Goal: Task Accomplishment & Management: Complete application form

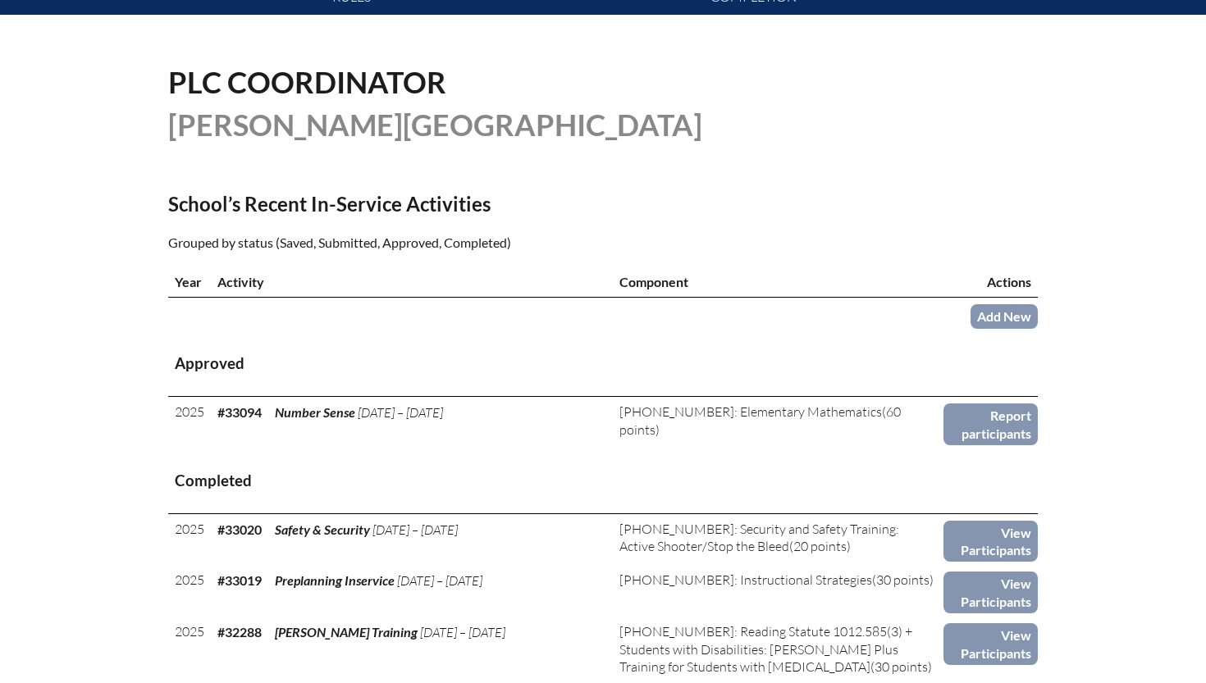
scroll to position [366, 0]
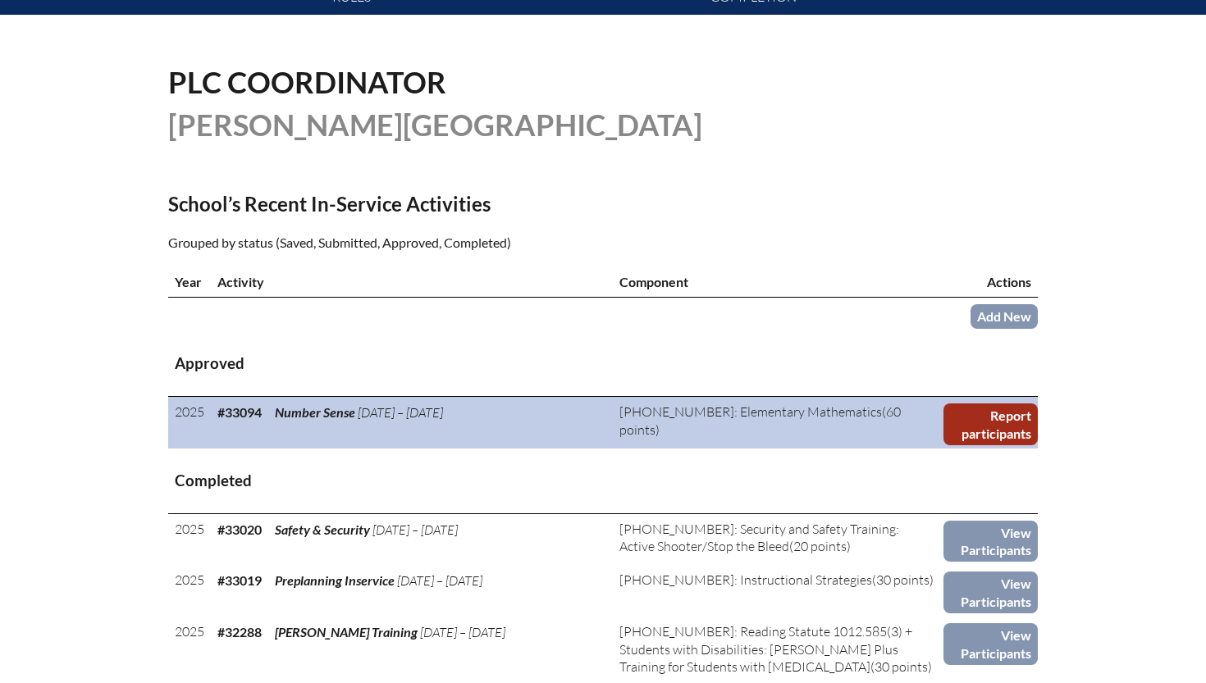
click at [993, 423] on link "Report participants" at bounding box center [990, 425] width 94 height 42
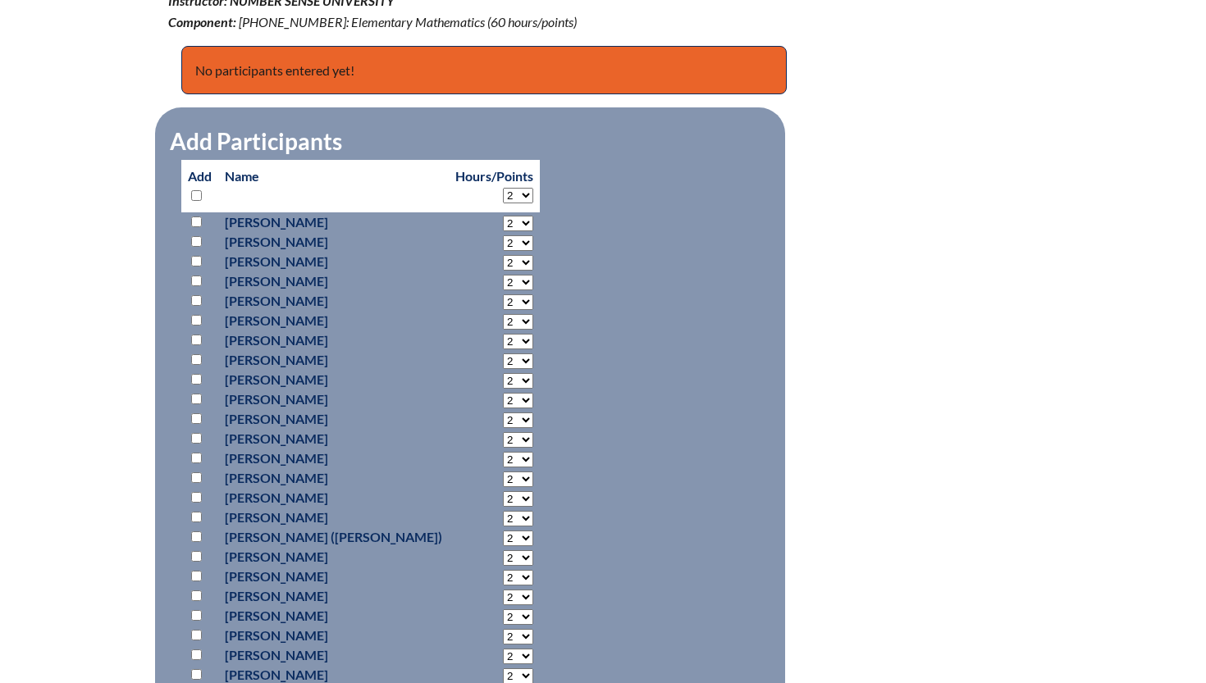
scroll to position [737, 0]
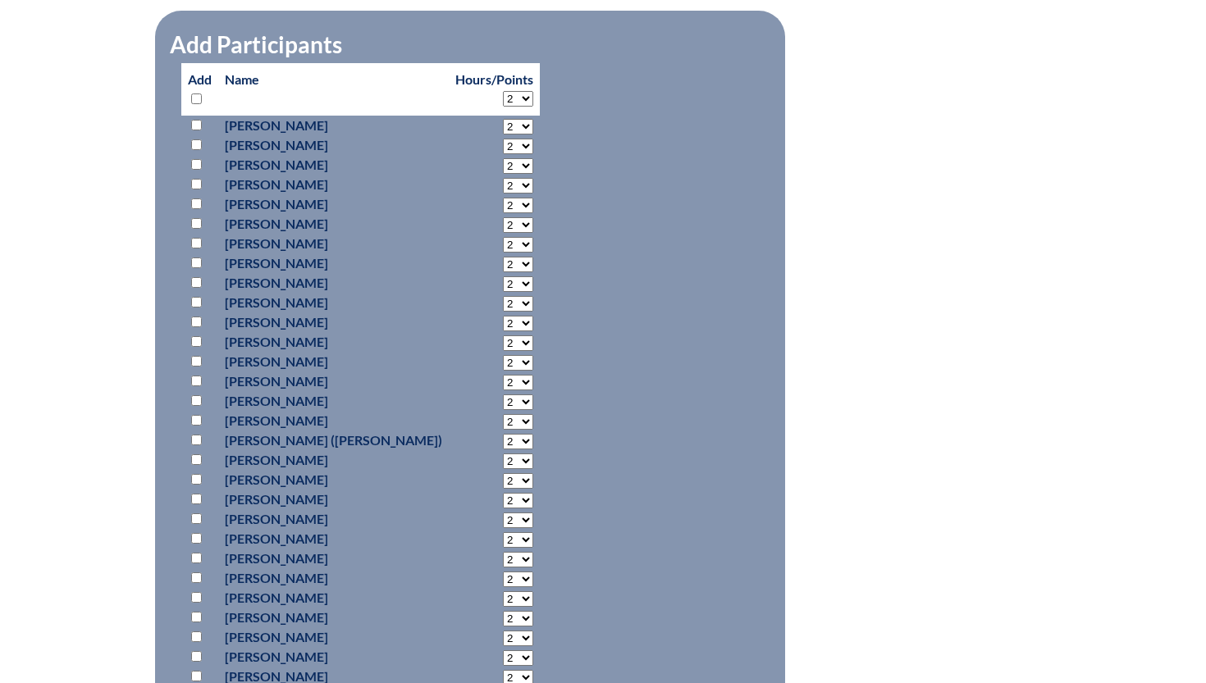
click at [198, 381] on input "checkbox" at bounding box center [196, 381] width 11 height 11
checkbox input "true"
click at [503, 135] on select "2 3 4 5 6 7 8 9 10 11 12 13 14 15 16 17 18 19 20 21 22 23" at bounding box center [518, 127] width 30 height 16
select select "8"
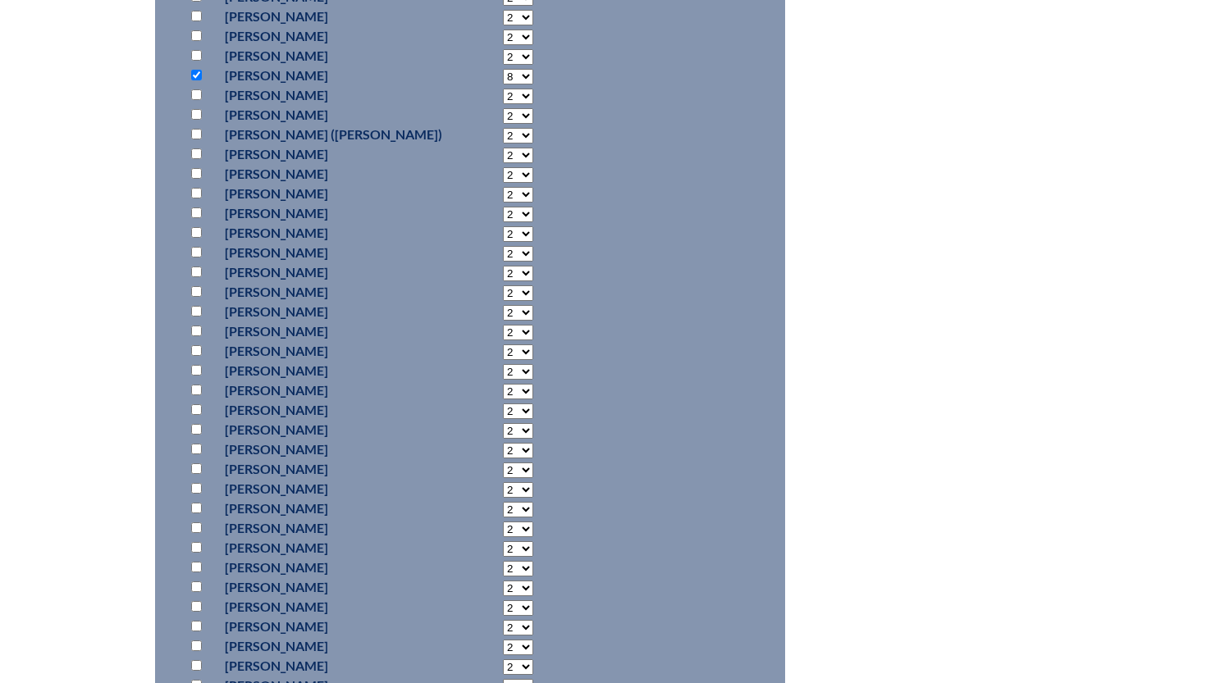
scroll to position [1219, 0]
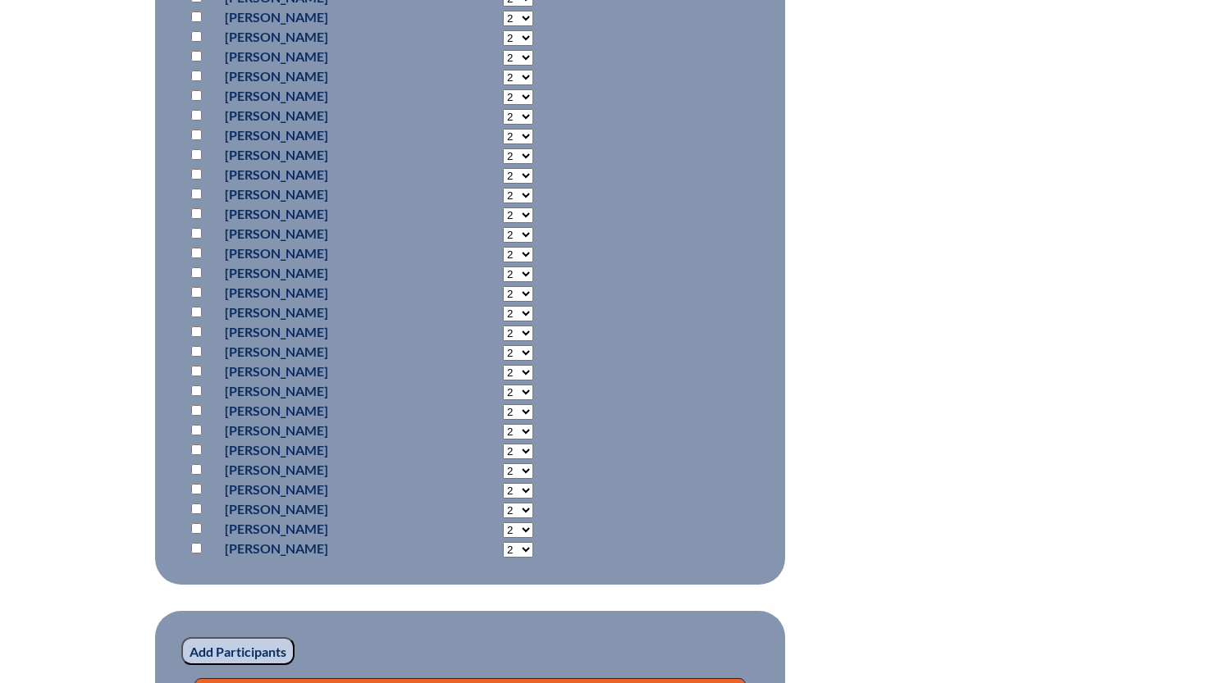
click at [243, 643] on input "Add Participants" at bounding box center [237, 651] width 113 height 28
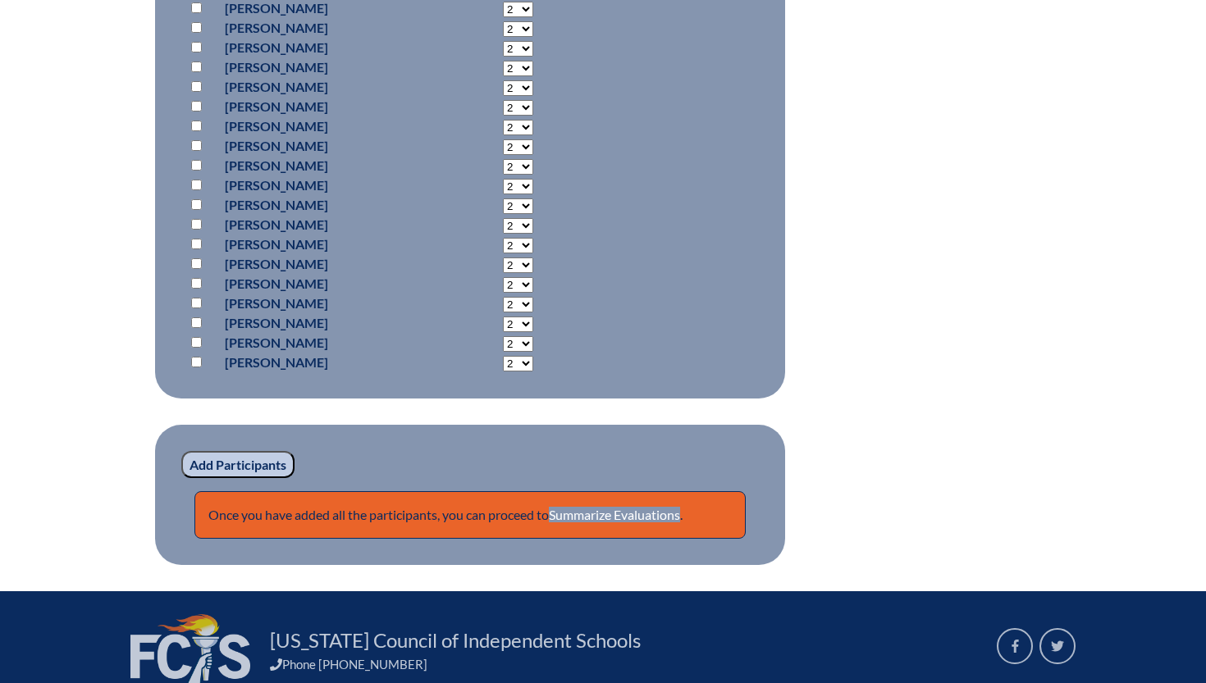
scroll to position [1475, 0]
click at [642, 511] on link "Summarize Evaluations" at bounding box center [614, 516] width 131 height 16
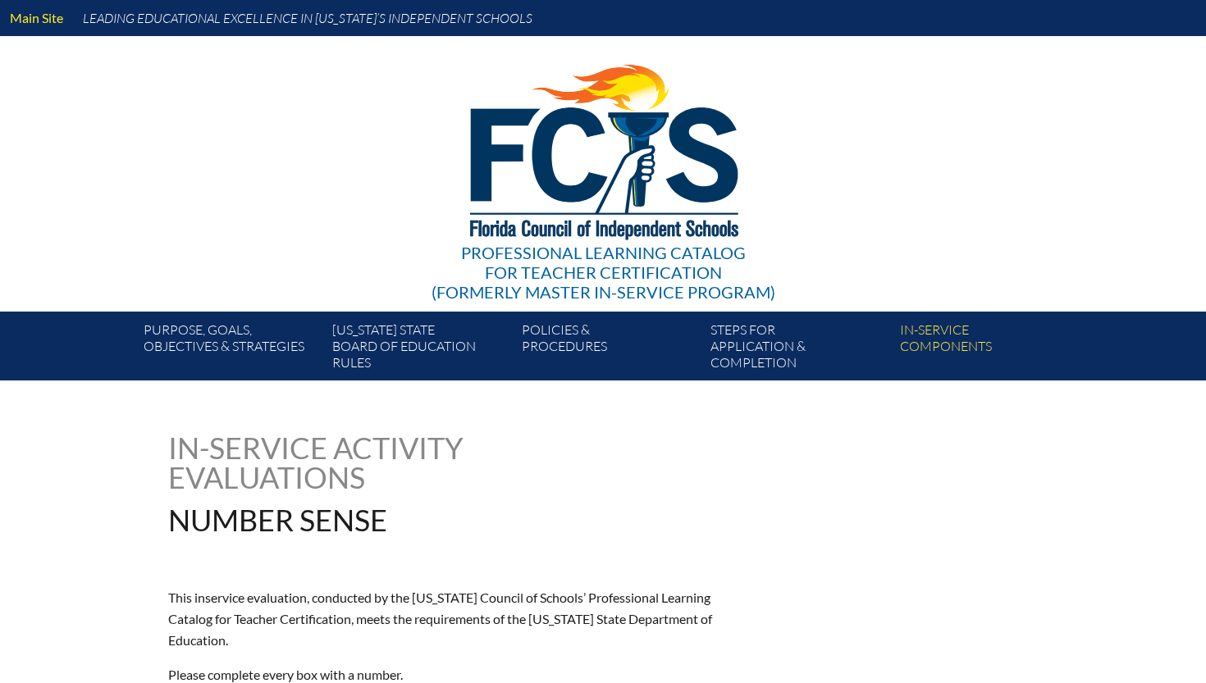
type input "0"
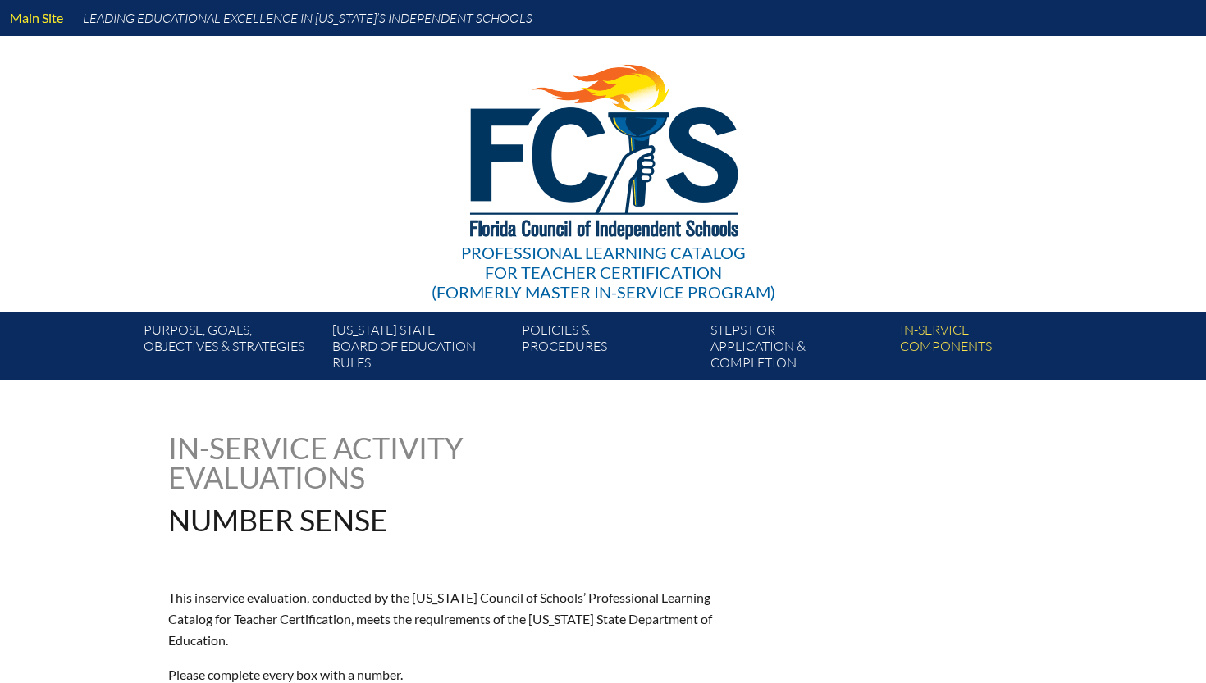
type input "0"
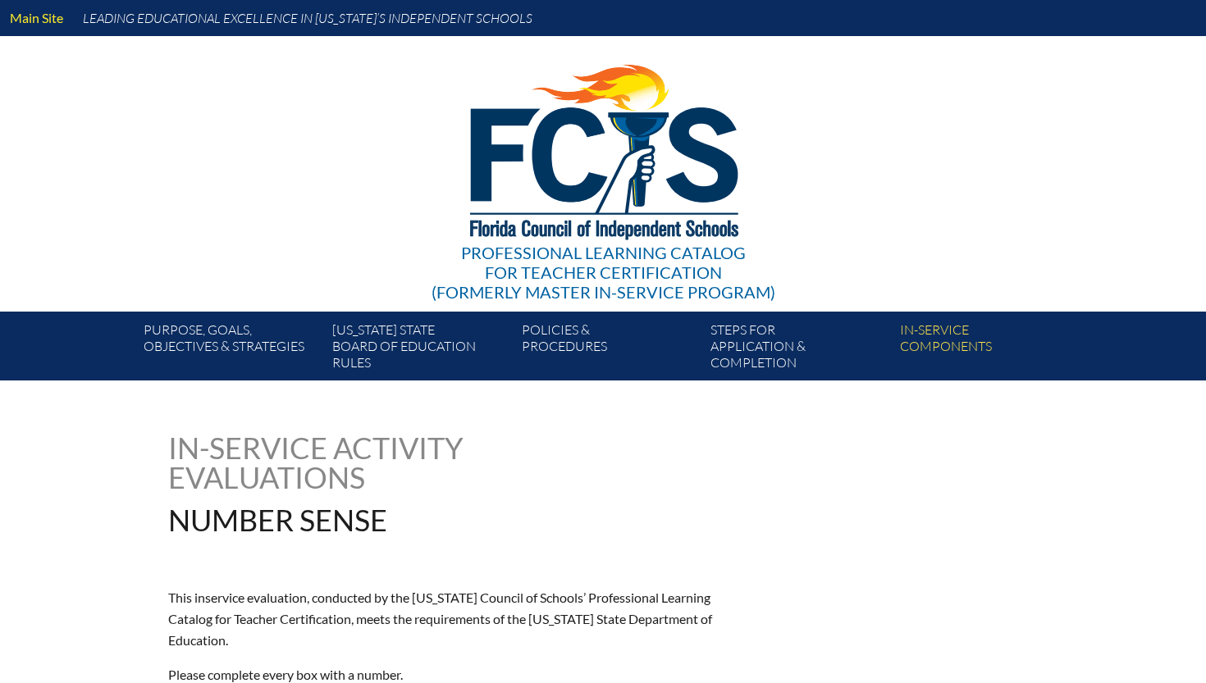
type input "0"
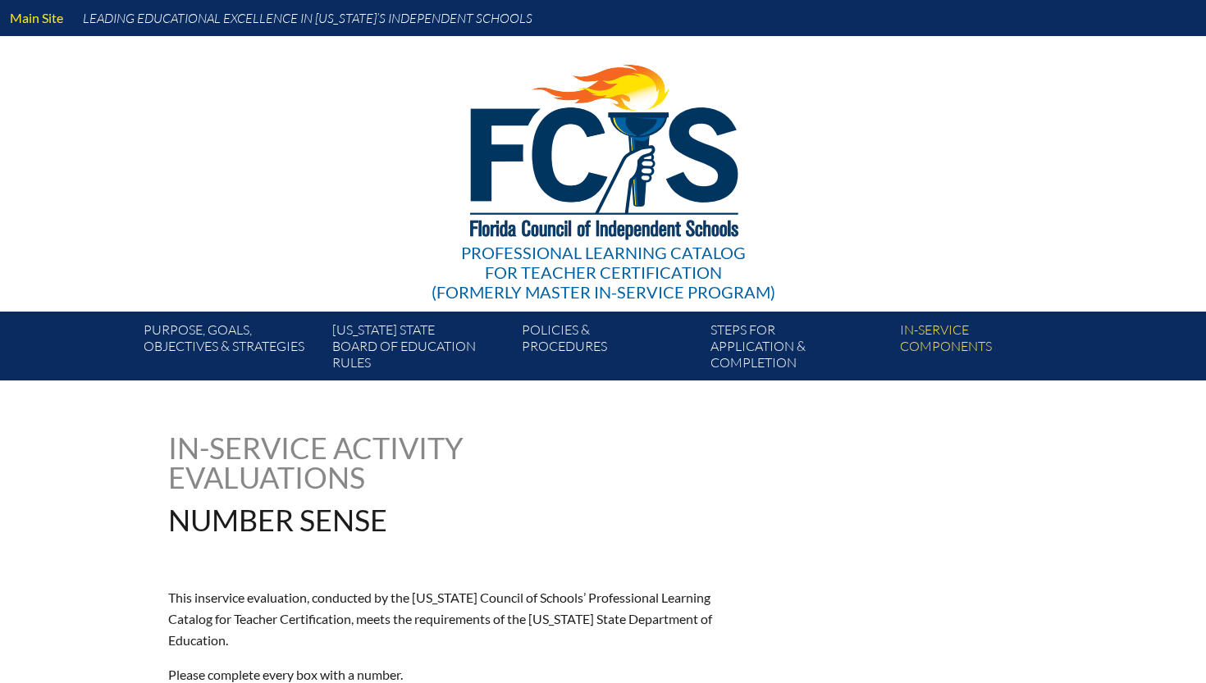
type input "0"
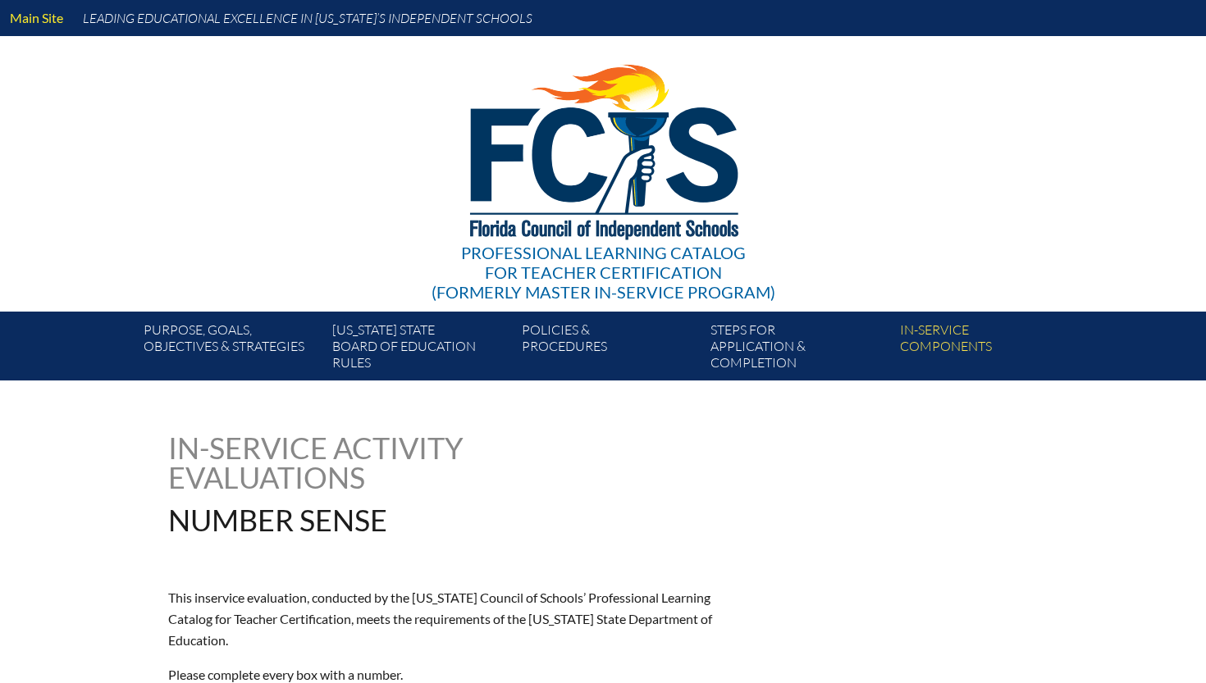
type input "0"
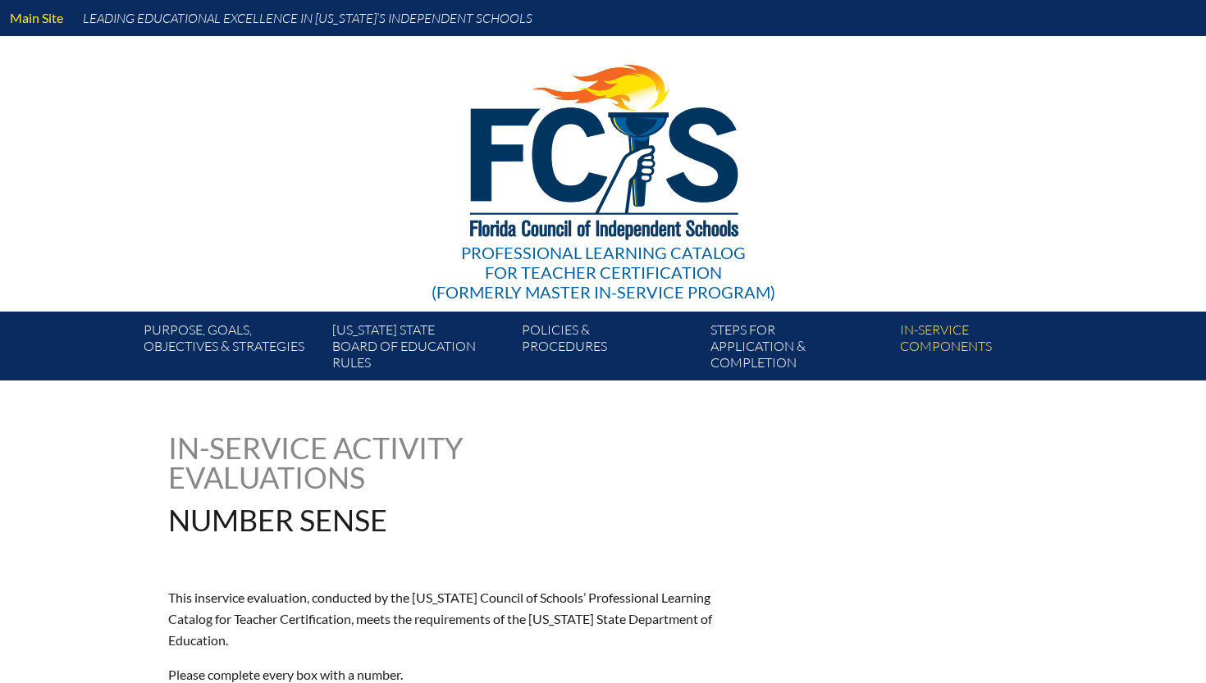
type input "0"
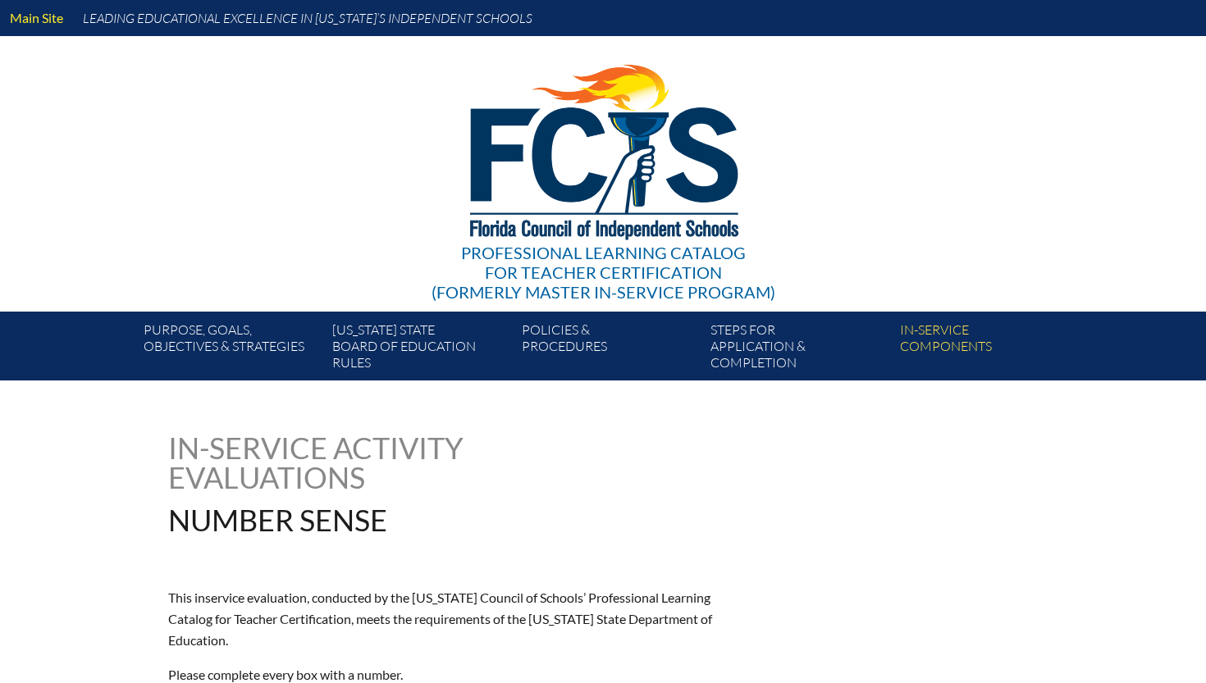
type input "0"
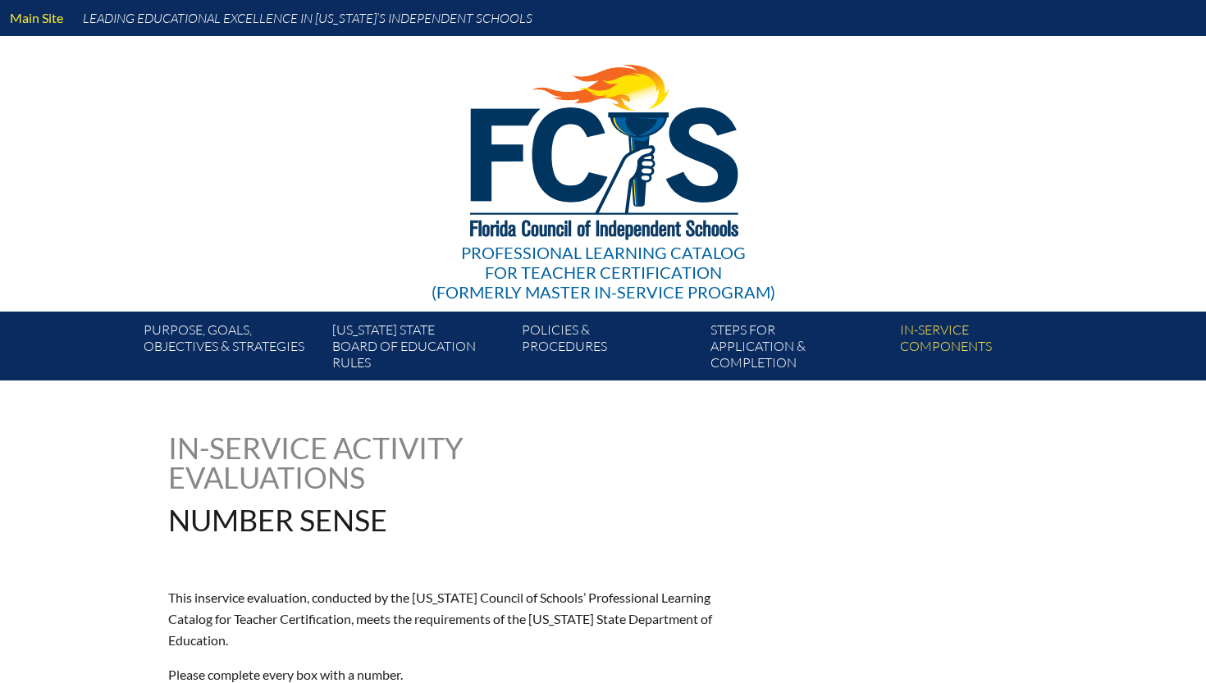
type input "0"
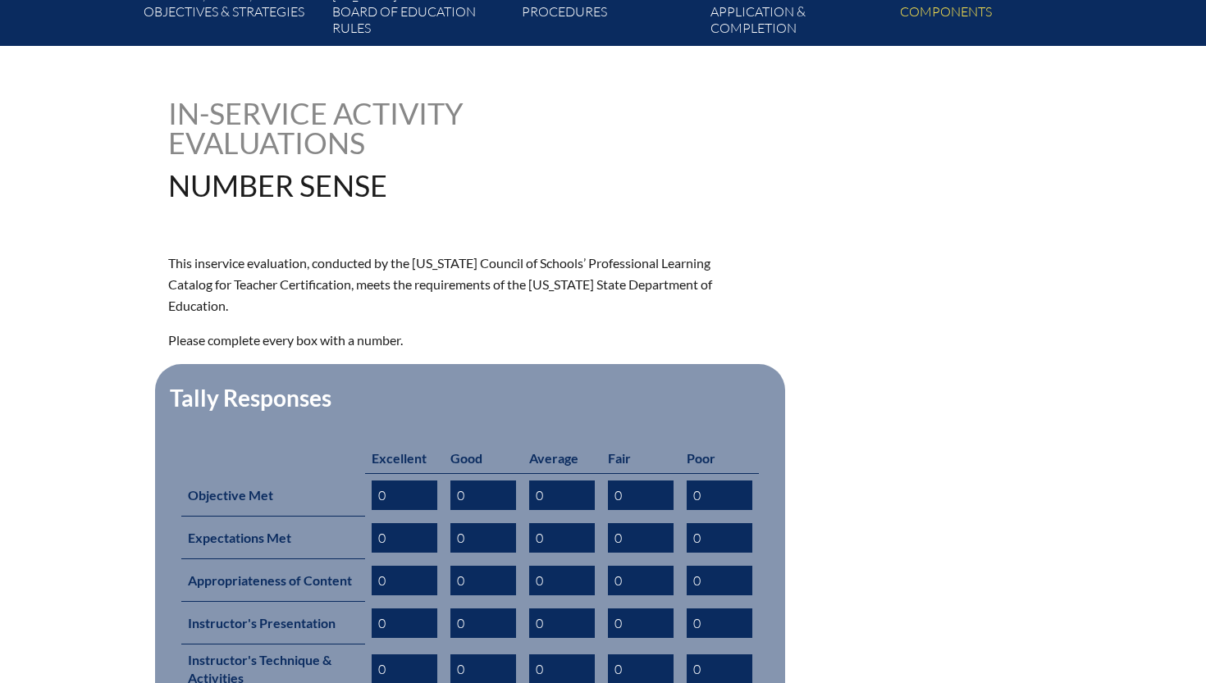
scroll to position [701, 0]
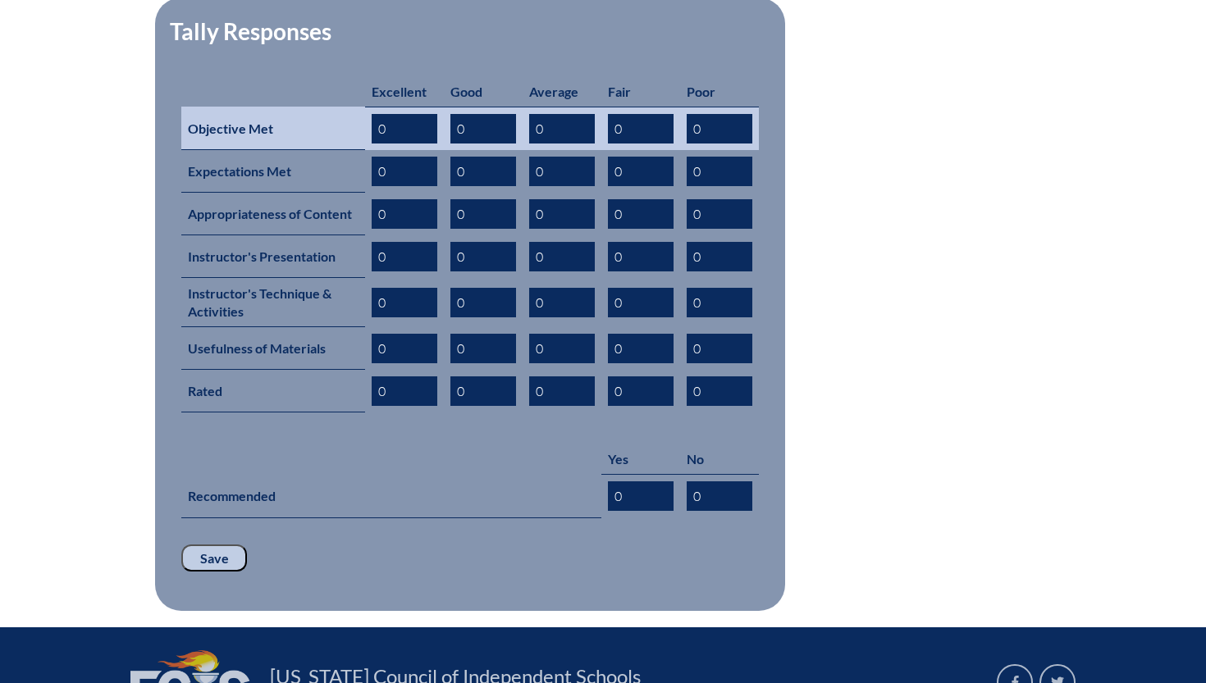
drag, startPoint x: 403, startPoint y: 106, endPoint x: 339, endPoint y: 106, distance: 64.0
click at [390, 114] on input "0" at bounding box center [405, 129] width 66 height 30
type input "0"
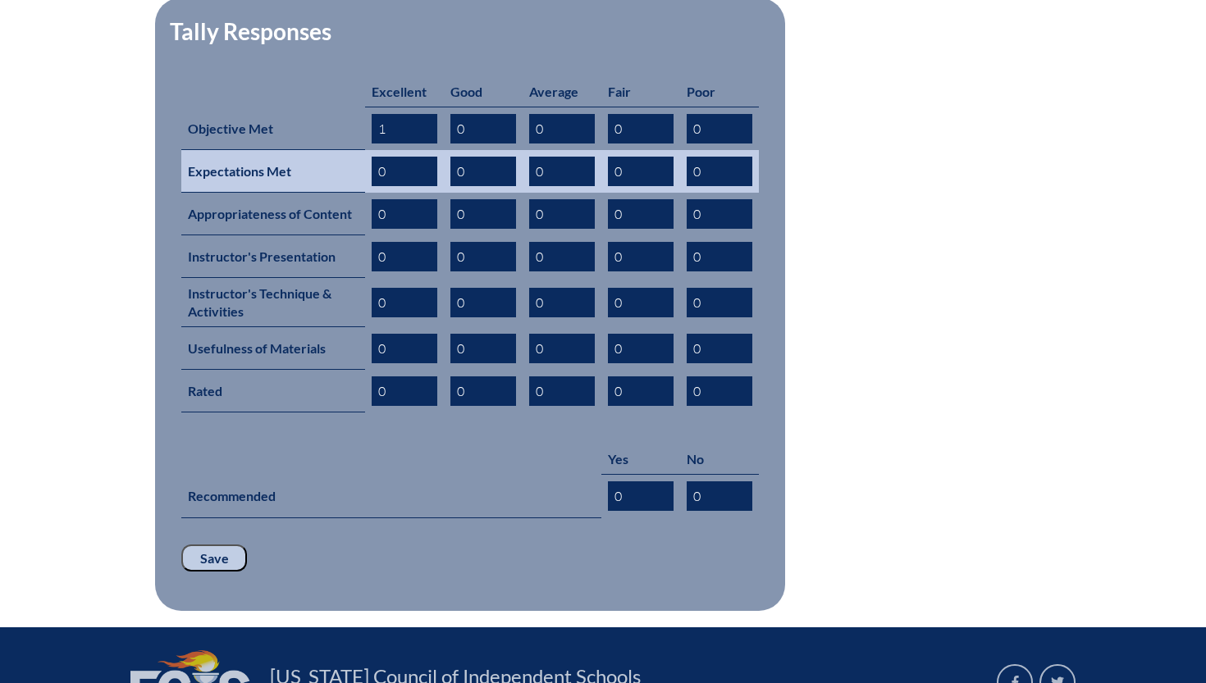
type input "1"
click at [381, 157] on input "0" at bounding box center [405, 172] width 66 height 30
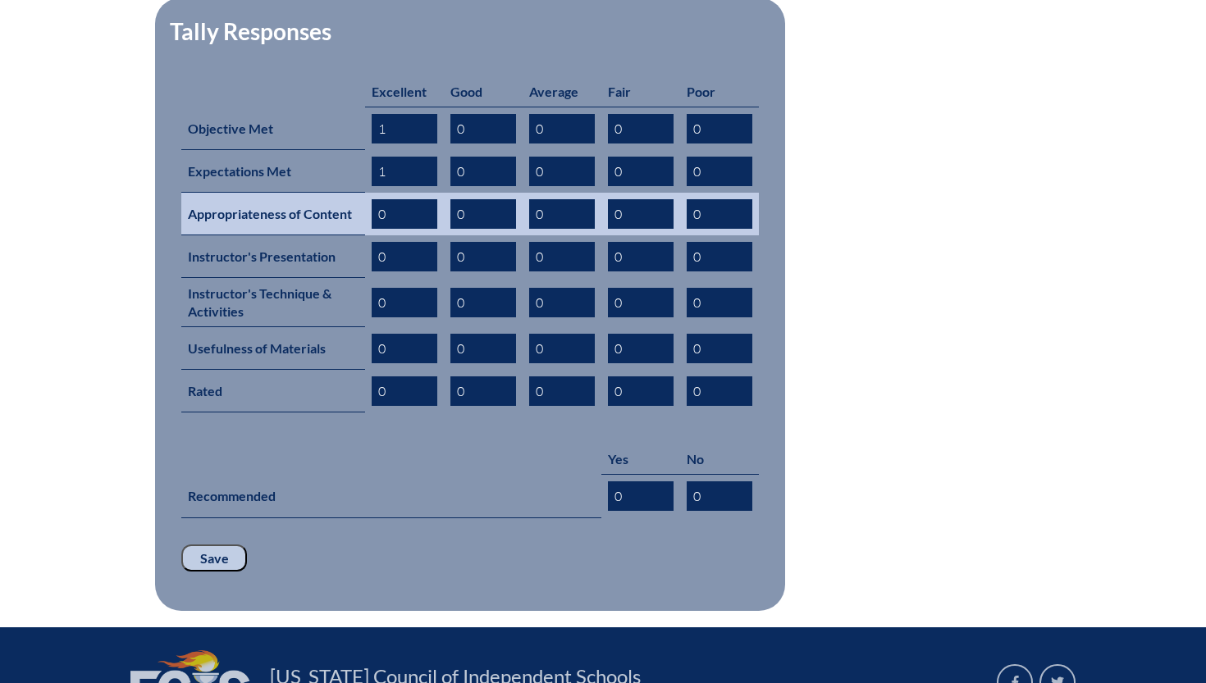
type input "1"
click at [379, 199] on input "0" at bounding box center [405, 214] width 66 height 30
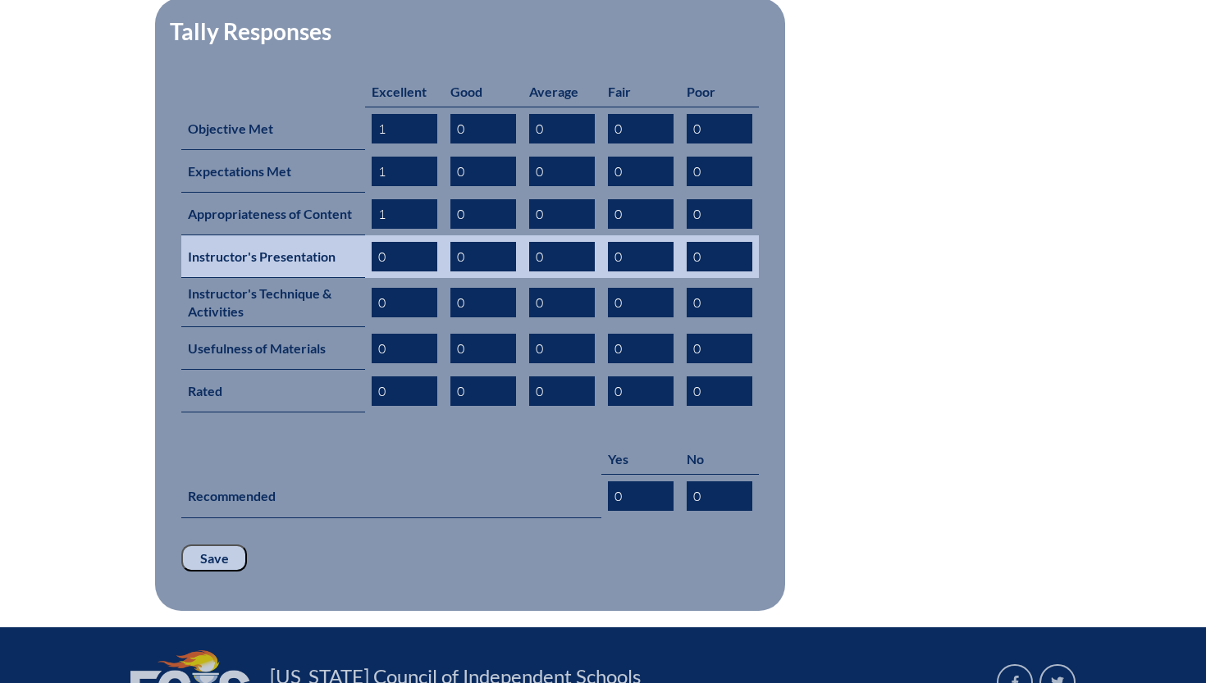
type input "1"
click at [377, 242] on input "0" at bounding box center [405, 257] width 66 height 30
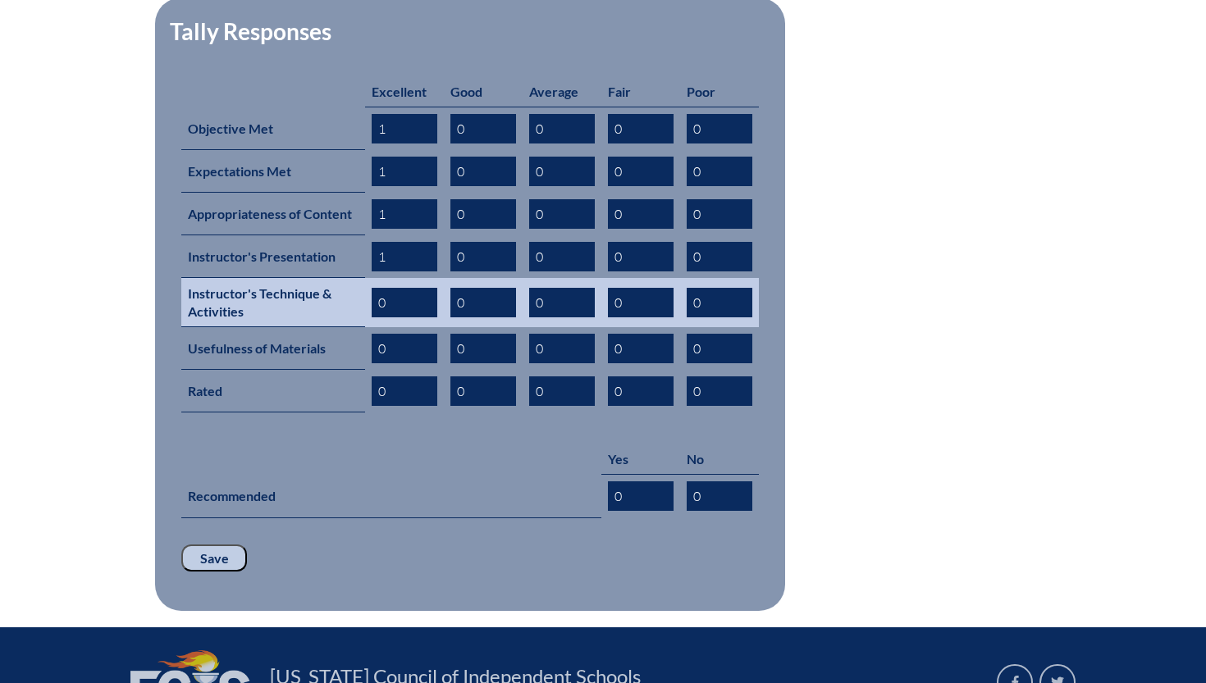
type input "1"
click at [380, 288] on input "0" at bounding box center [405, 303] width 66 height 30
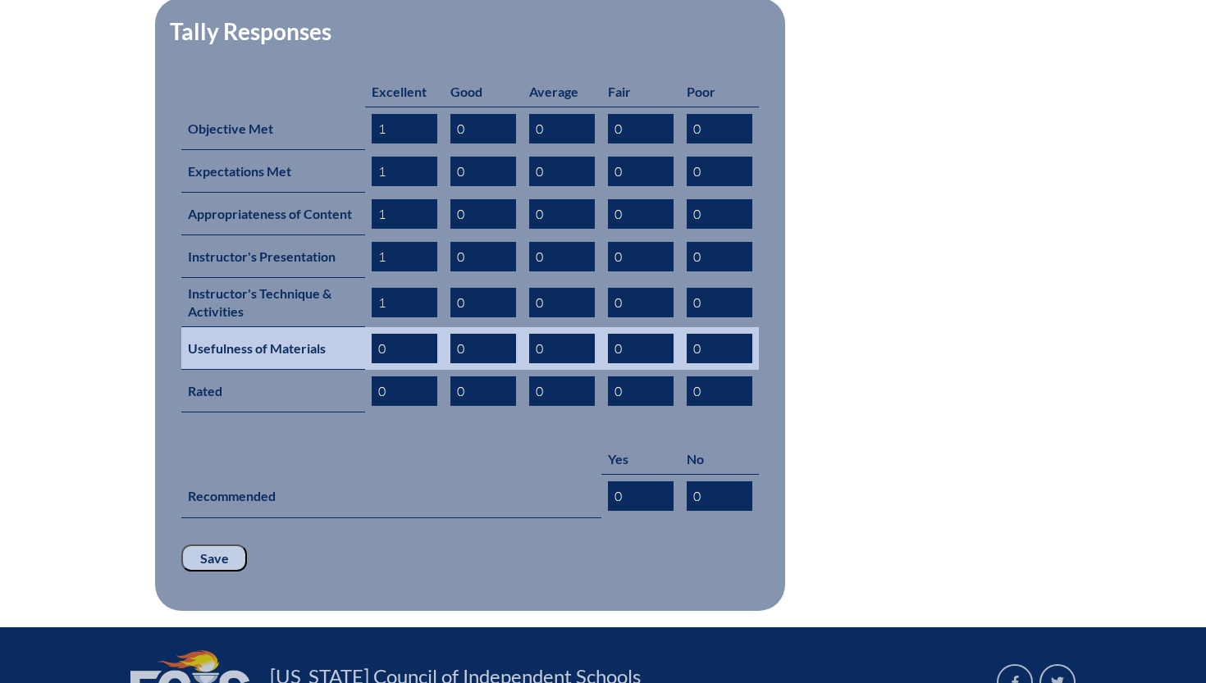
type input "1"
click at [379, 334] on input "0" at bounding box center [405, 349] width 66 height 30
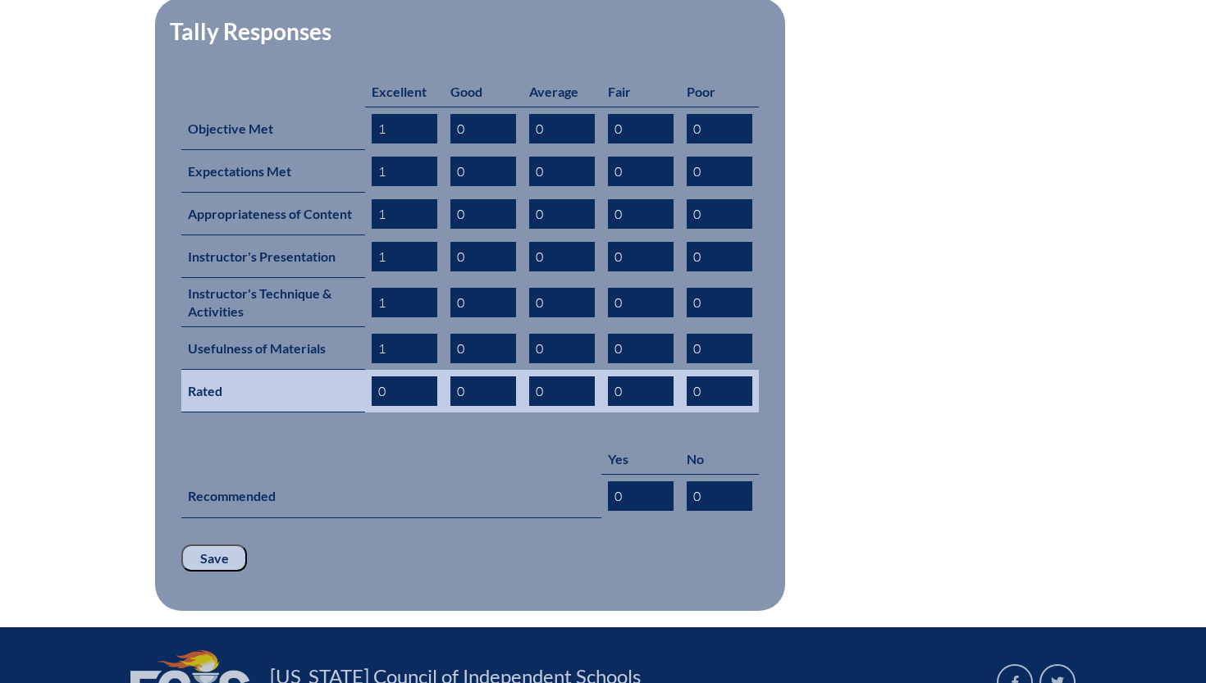
type input "1"
click at [379, 376] on input "0" at bounding box center [405, 391] width 66 height 30
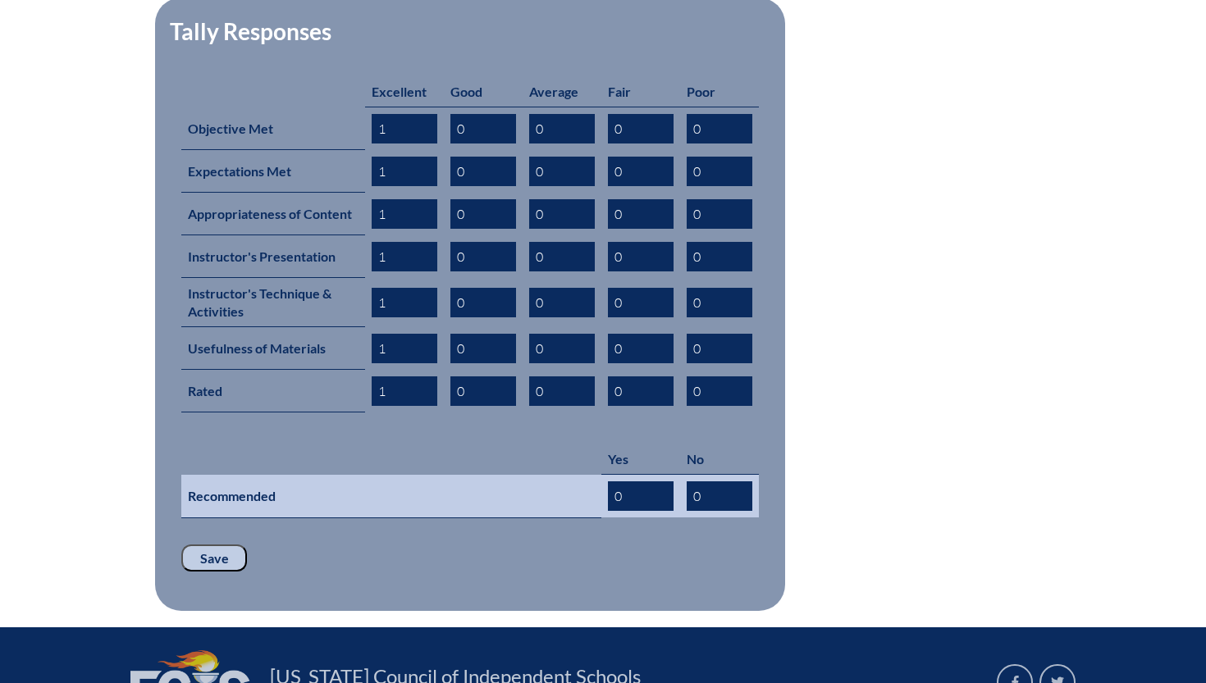
type input "1"
click at [619, 481] on input "0" at bounding box center [641, 496] width 66 height 30
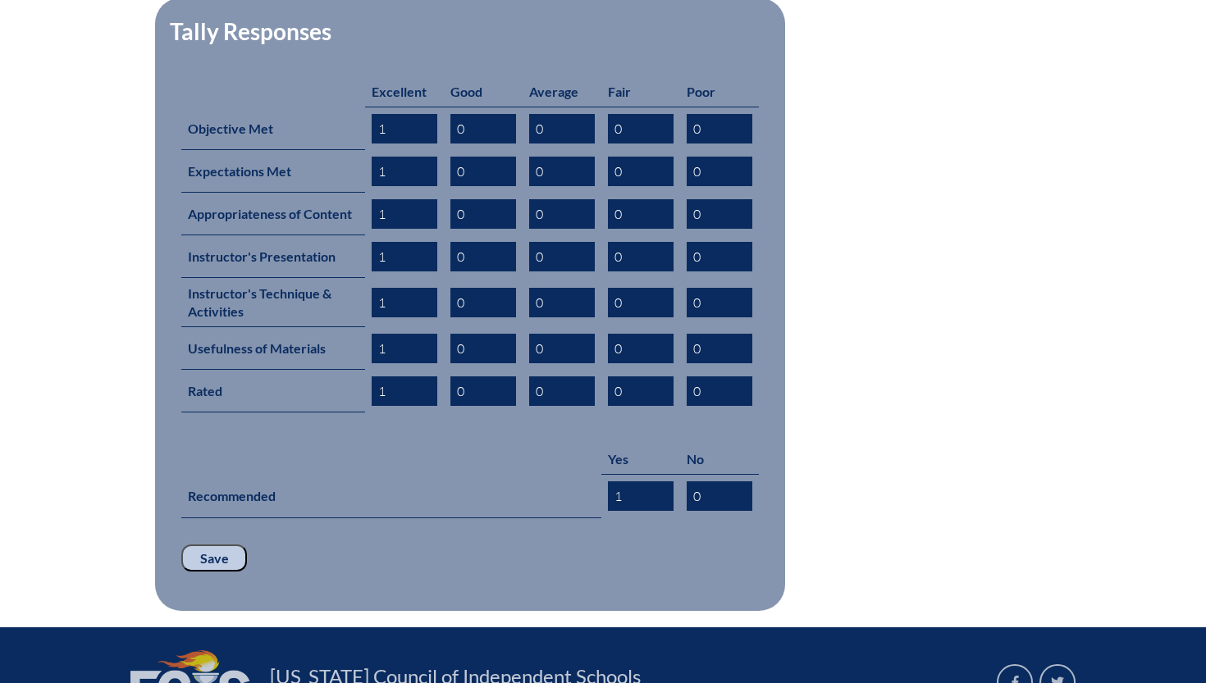
type input "1"
click at [198, 545] on input "Save" at bounding box center [214, 559] width 66 height 28
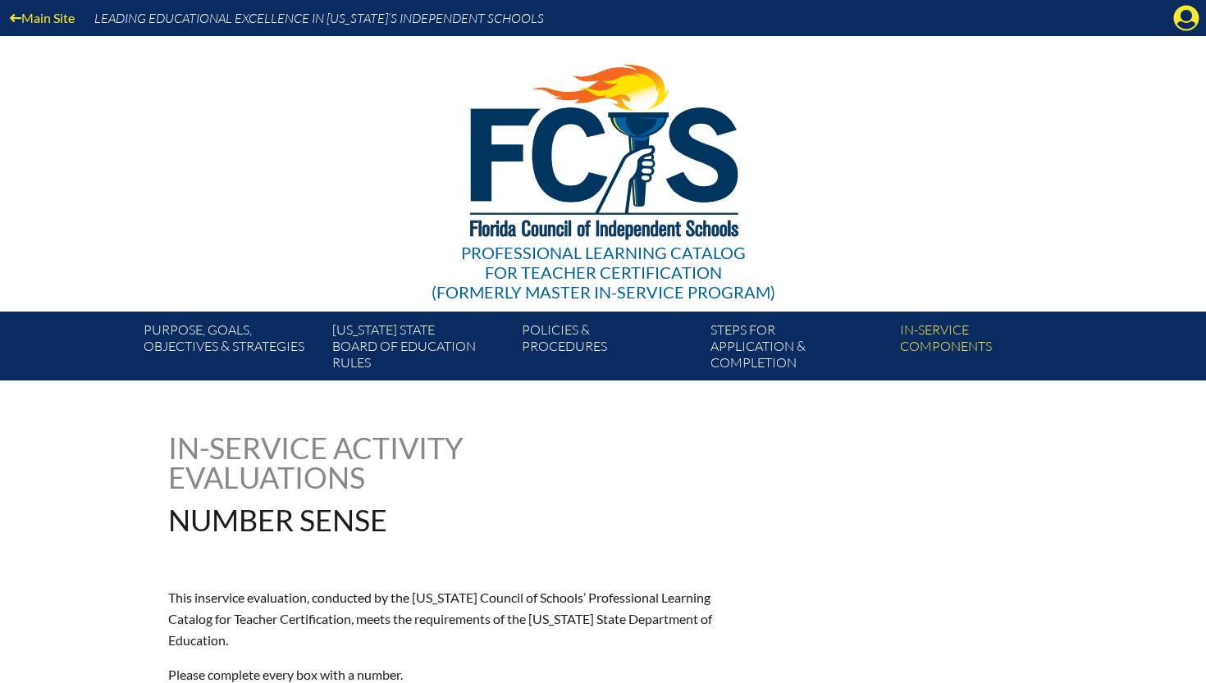
scroll to position [914, 0]
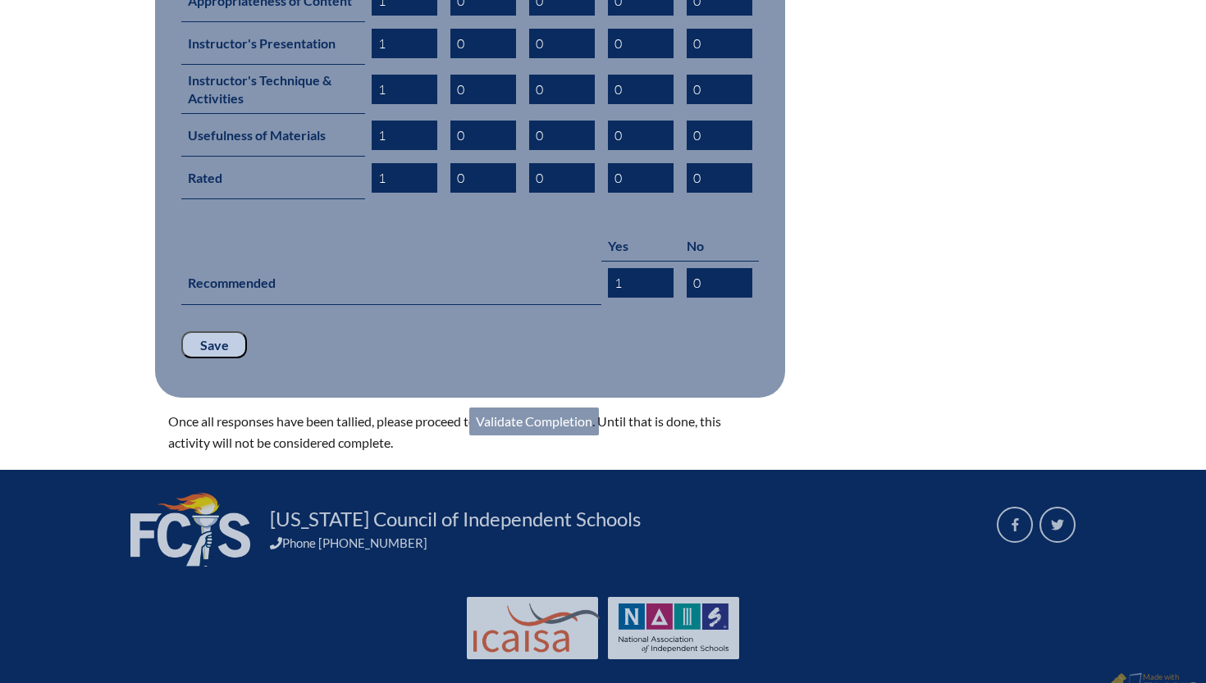
click at [539, 408] on link "Validate Completion" at bounding box center [534, 422] width 130 height 28
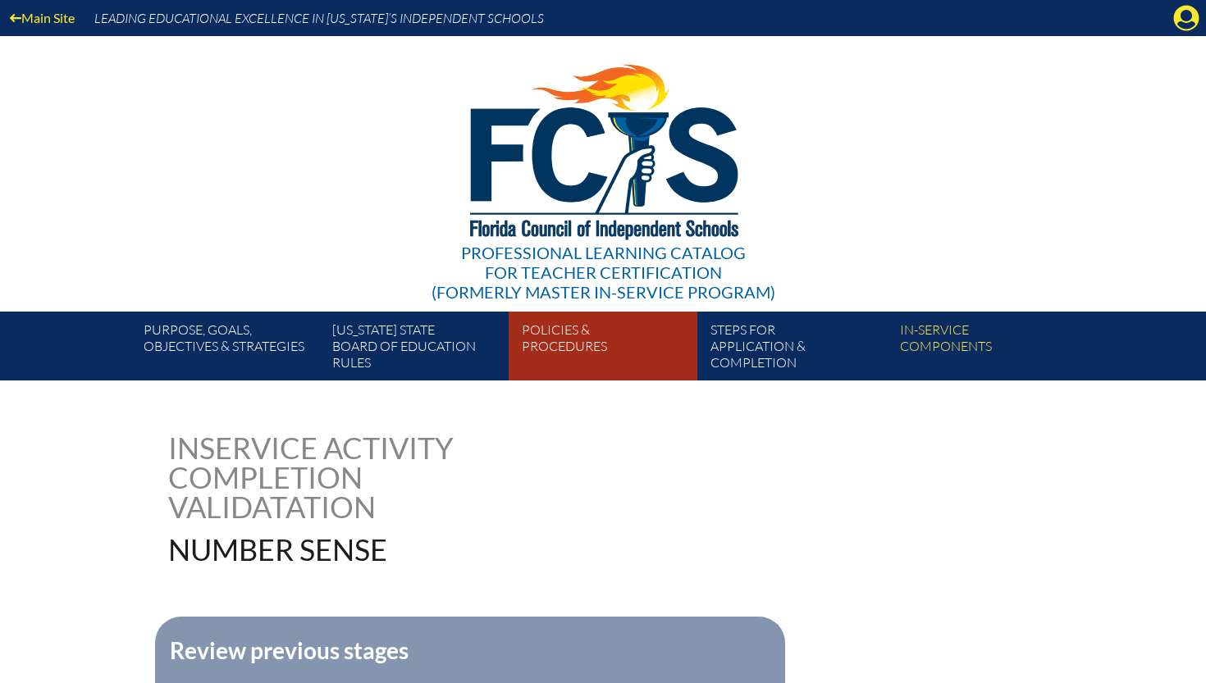
scroll to position [461, 0]
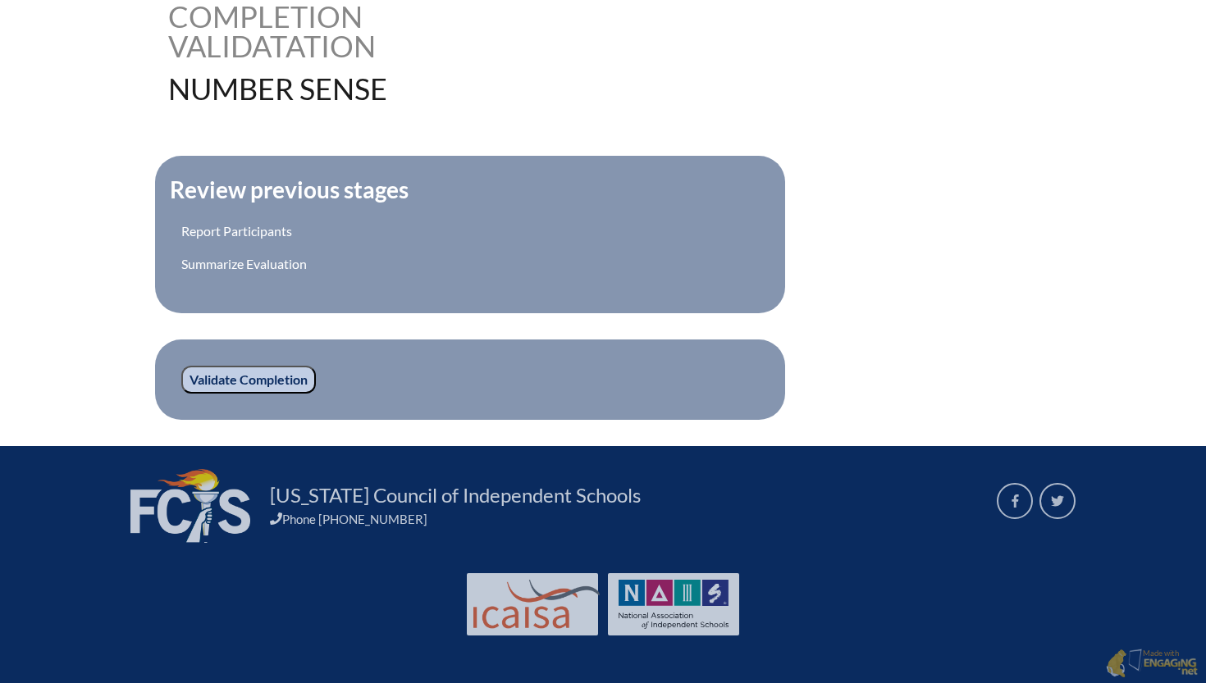
click at [247, 386] on input "Validate Completion" at bounding box center [248, 380] width 135 height 28
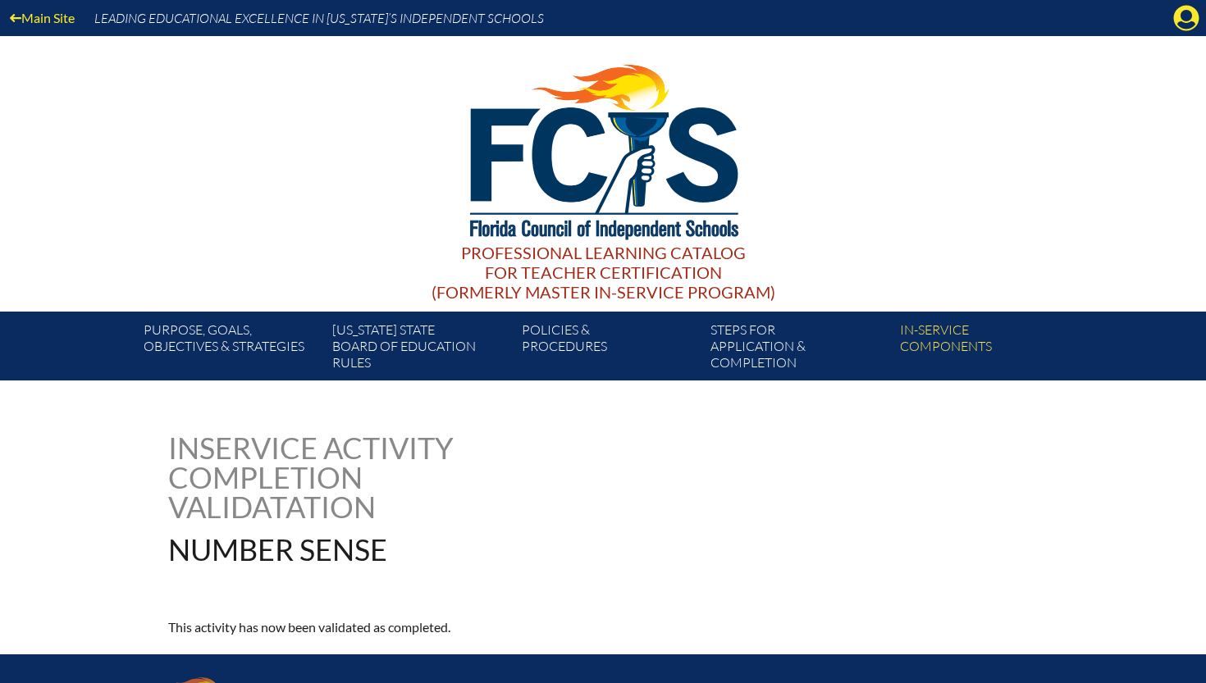
scroll to position [208, 0]
